Goal: Use online tool/utility: Use online tool/utility

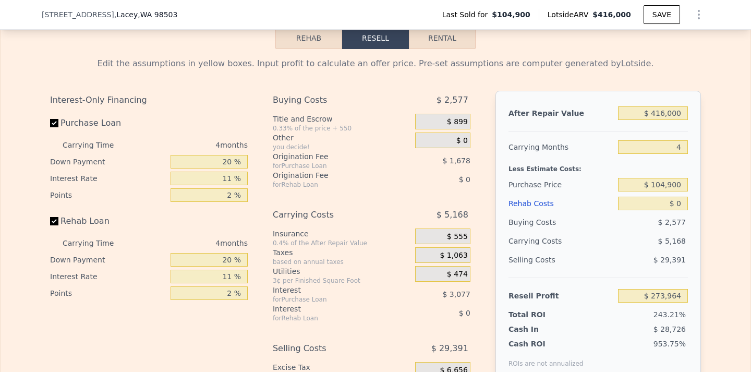
scroll to position [1458, 0]
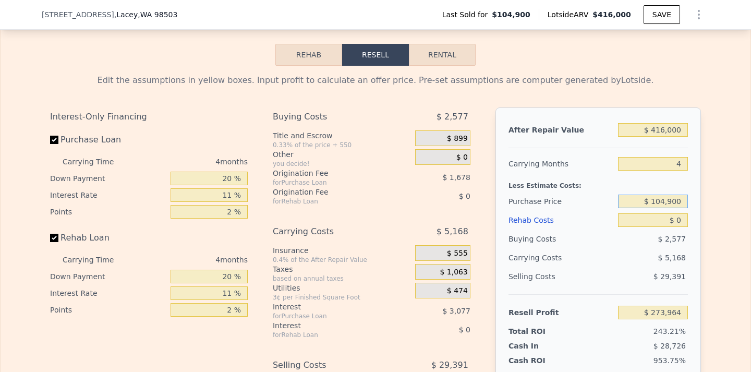
click at [681, 208] on input "$ 104,900" at bounding box center [653, 202] width 70 height 14
type input "$ 1"
type input "$ 182,800"
type input "$ 192,269"
click at [680, 227] on input "$ 0" at bounding box center [653, 220] width 70 height 14
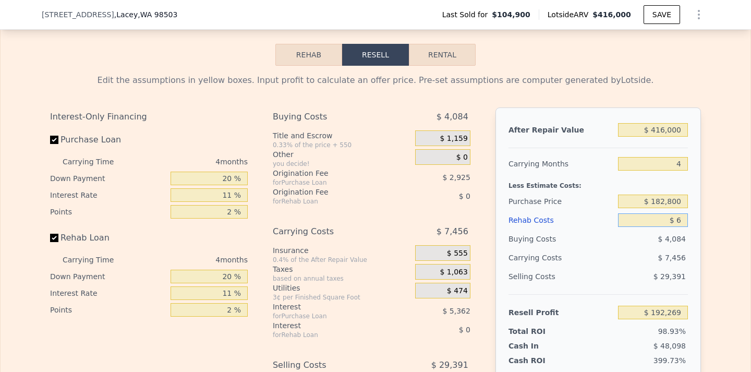
type input "$ 60"
type input "$ 192,208"
type input "$ 6,000"
type input "$ 185,997"
type input "$ 60,000"
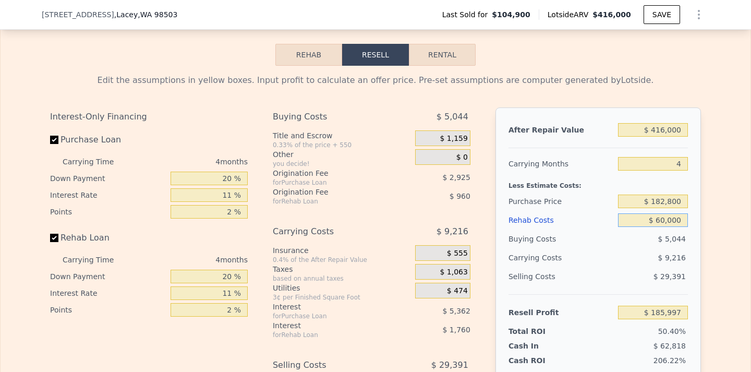
type input "$ 129,549"
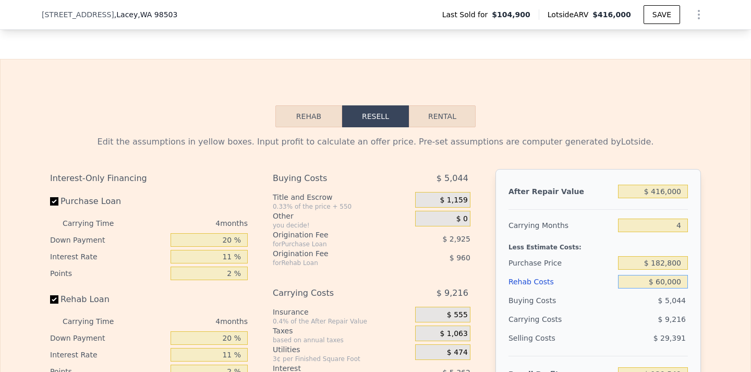
scroll to position [1353, 0]
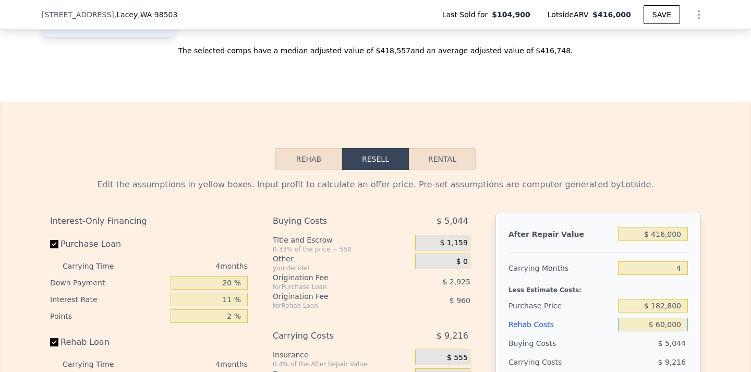
type input "$ 60,000"
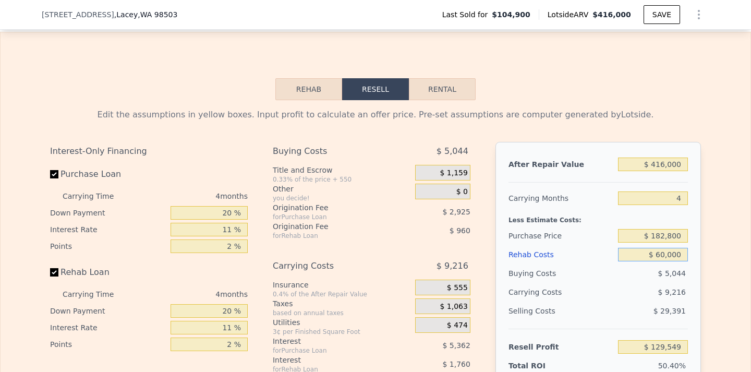
scroll to position [1510, 0]
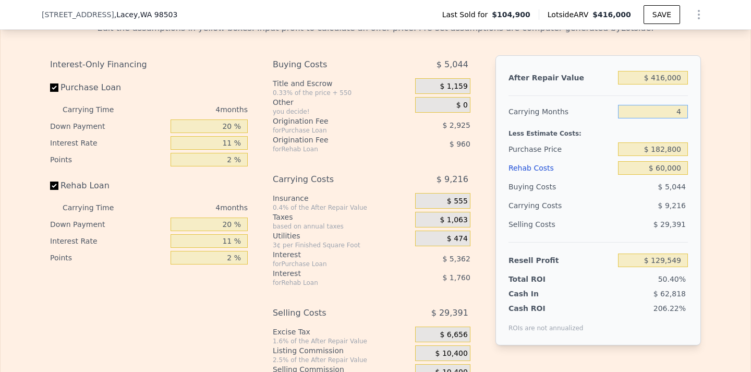
click at [680, 118] on input "4" at bounding box center [653, 112] width 70 height 14
type input "5"
type input "$ 127,246"
type input "5"
click at [231, 150] on input "11 %" at bounding box center [209, 143] width 77 height 14
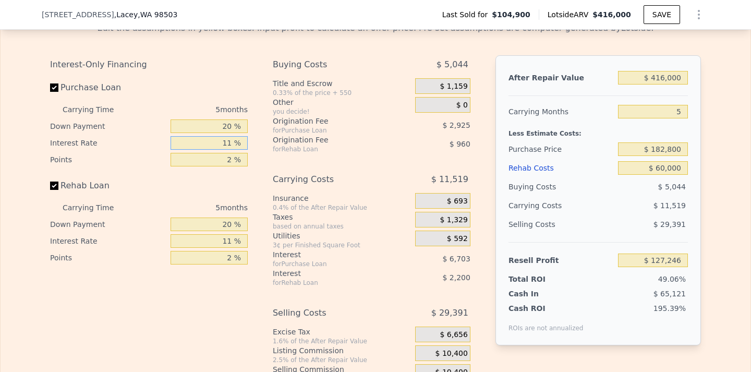
type input "1 %"
type input "$ 133,341"
type input "12 %"
type input "$ 126,641"
type input "12 %"
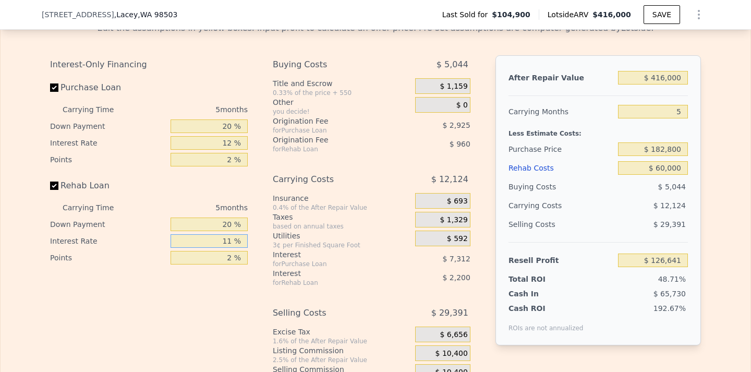
click at [226, 248] on input "11 %" at bounding box center [209, 241] width 77 height 14
click at [228, 248] on input "11 %" at bounding box center [209, 241] width 77 height 14
type input "1 %"
type input "$ 128,641"
type input "12 %"
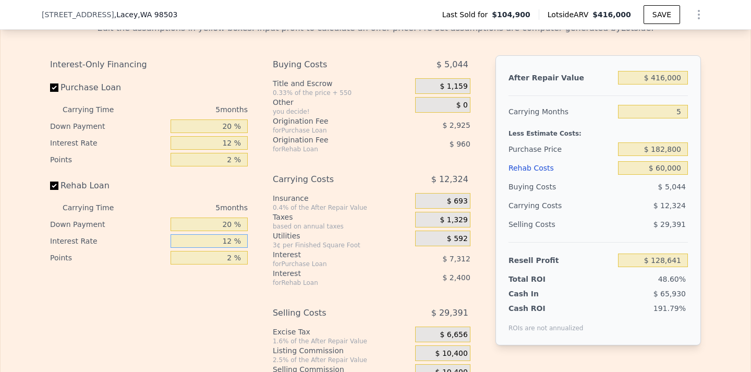
type input "$ 126,441"
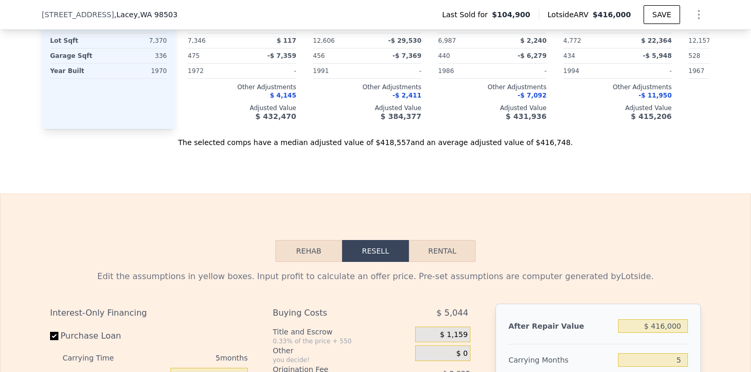
scroll to position [1197, 0]
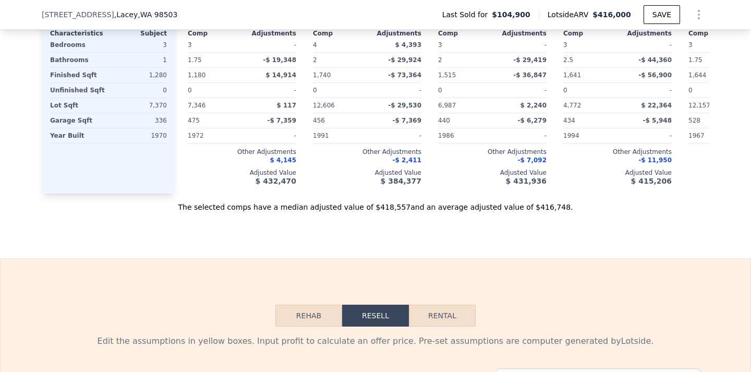
type input "12 %"
type input "4"
type input "$ 0"
type input "$ 273,964"
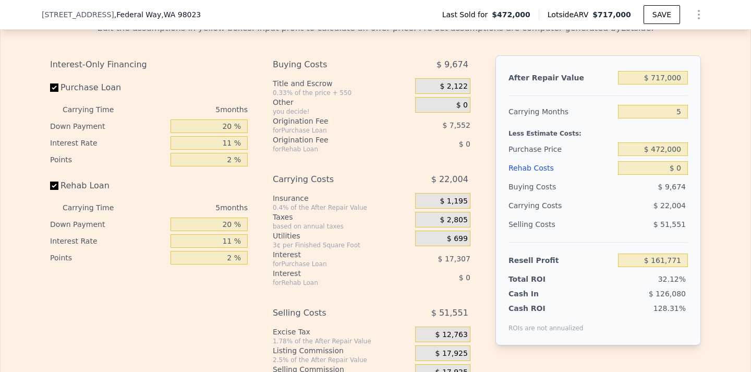
scroll to position [1614, 0]
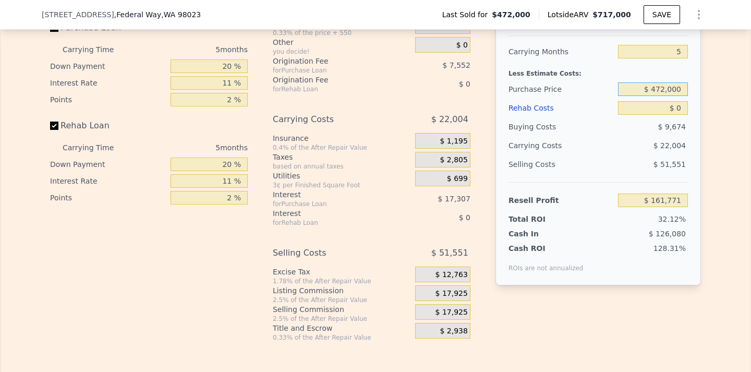
click at [663, 96] on input "$ 472,000" at bounding box center [653, 89] width 70 height 14
type input "$ 430,000"
type input "$ 206,123"
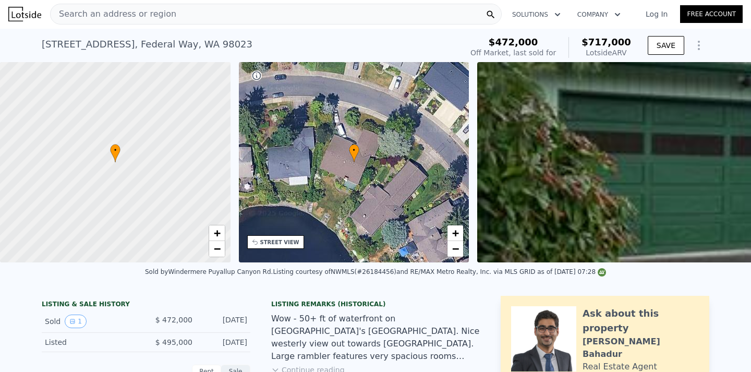
scroll to position [0, 0]
